Goal: Find specific page/section: Find specific page/section

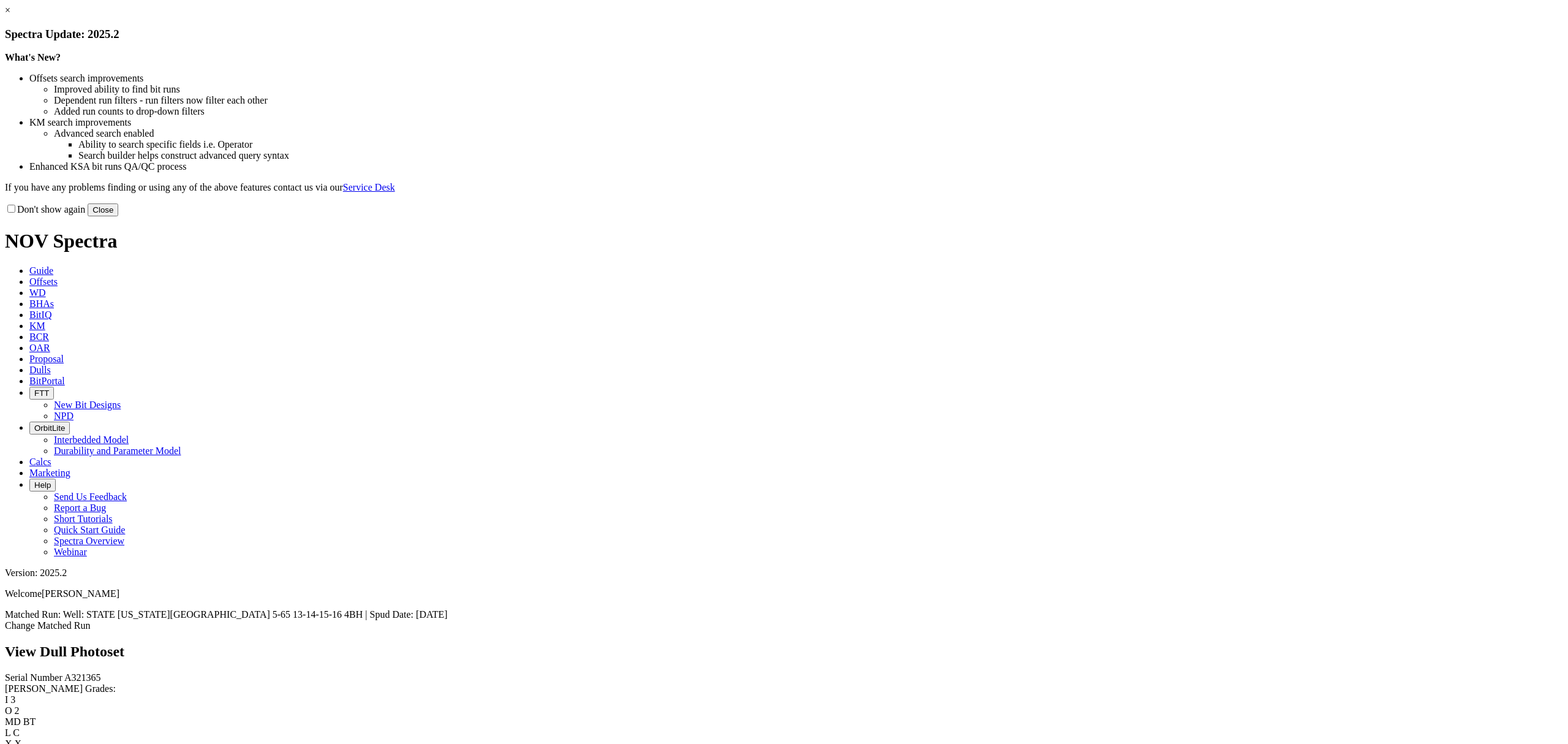
click at [118, 216] on button "Close" at bounding box center [103, 210] width 31 height 13
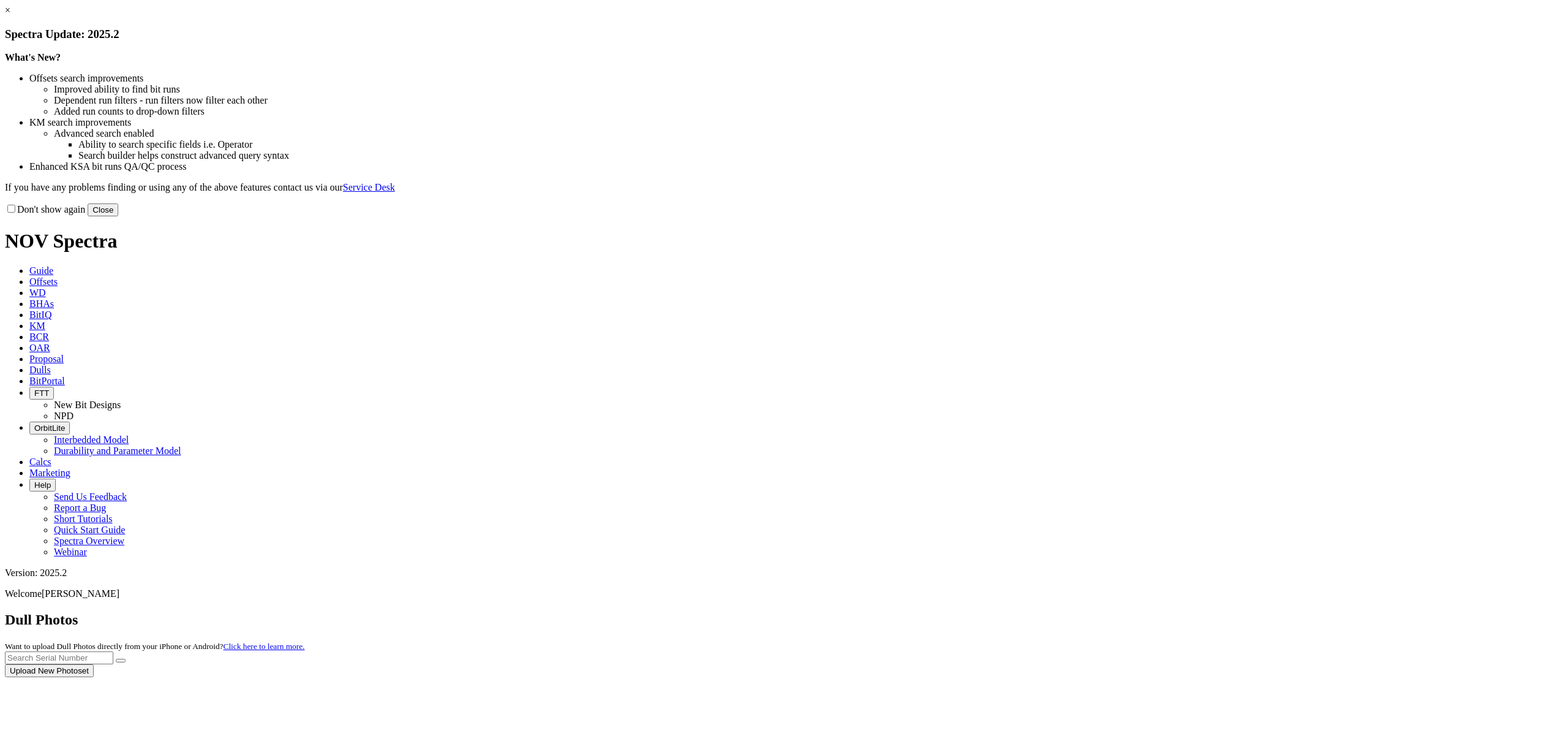
click at [1028, 677] on div at bounding box center [784, 677] width 1558 height 0
click at [118, 216] on button "Close" at bounding box center [103, 210] width 31 height 13
